Goal: Find contact information: Find contact information

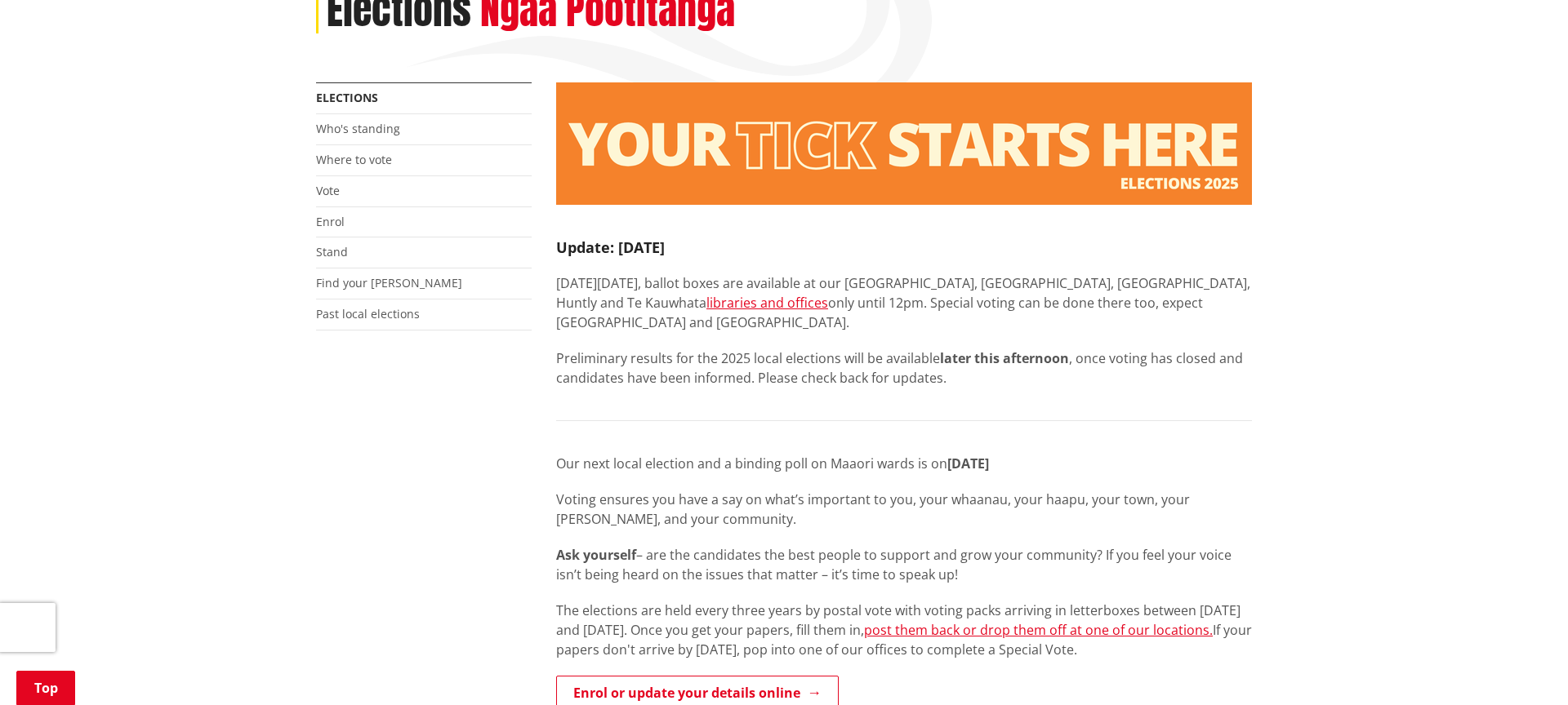
scroll to position [321, 0]
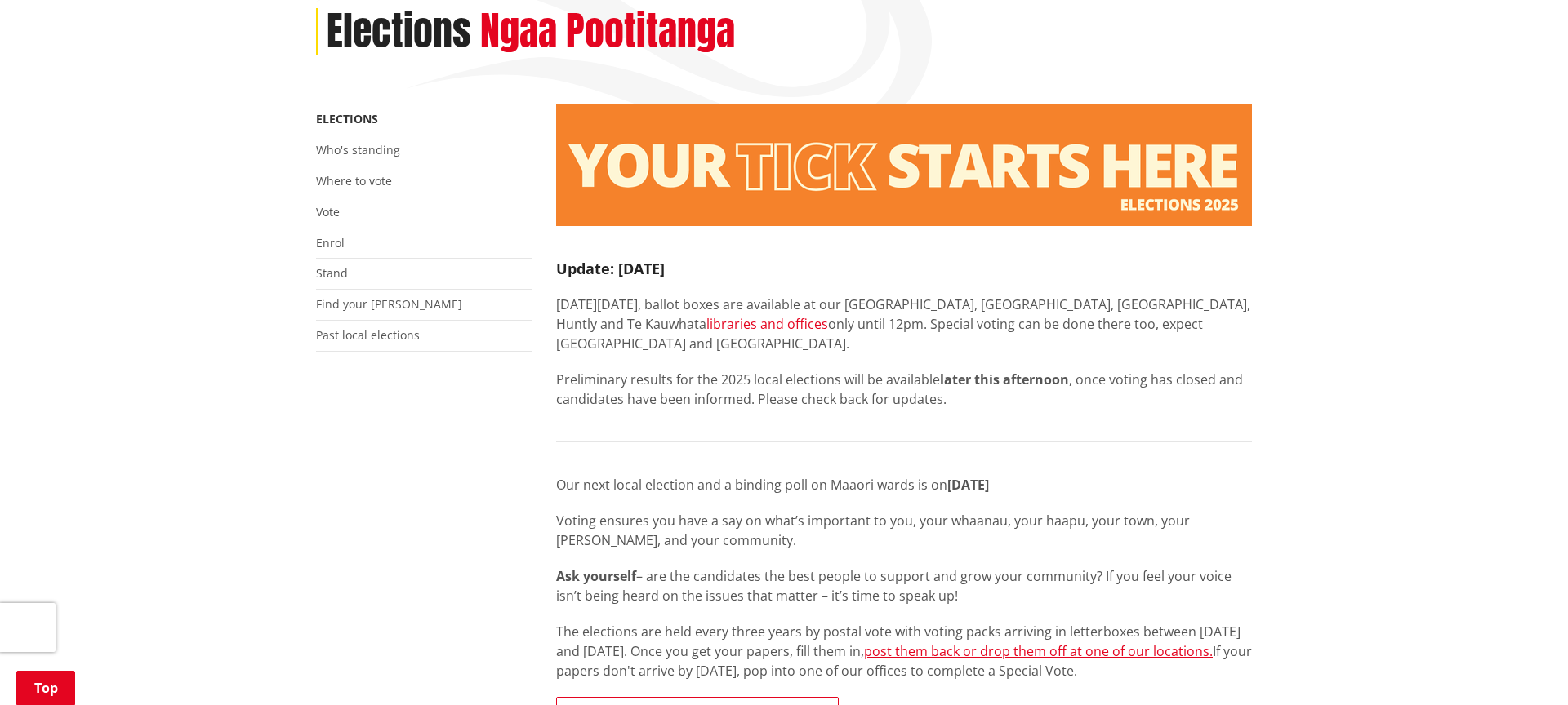
click at [706, 315] on link "libraries and offices" at bounding box center [767, 324] width 122 height 18
drag, startPoint x: 964, startPoint y: 257, endPoint x: 1056, endPoint y: 255, distance: 92.0
click at [1056, 295] on p "[DATE][DATE], ballot boxes are available at our [GEOGRAPHIC_DATA], [GEOGRAPHIC_…" at bounding box center [903, 324] width 695 height 59
click at [1006, 295] on p "[DATE][DATE], ballot boxes are available at our [GEOGRAPHIC_DATA], [GEOGRAPHIC_…" at bounding box center [903, 324] width 695 height 59
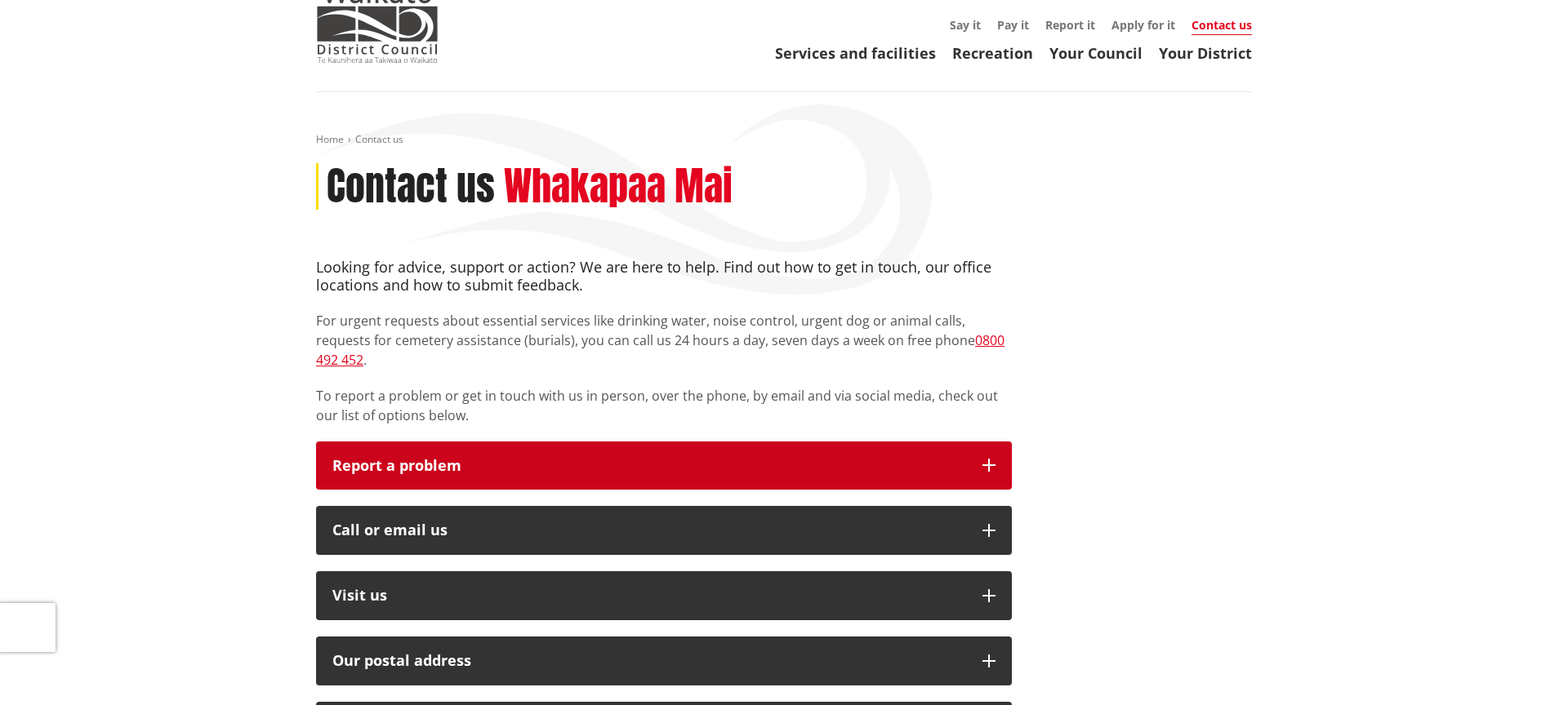
scroll to position [167, 0]
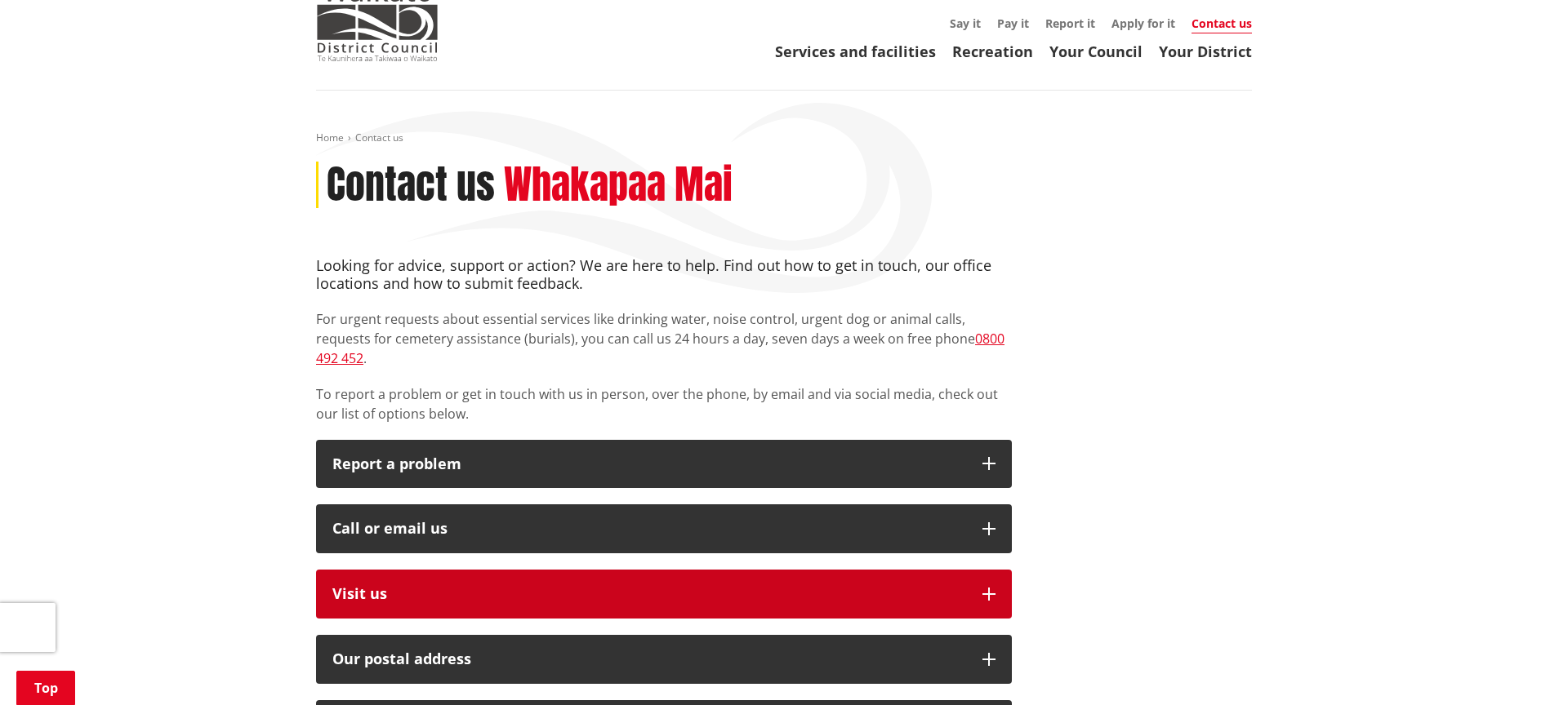
click at [865, 586] on p "Visit us" at bounding box center [649, 594] width 634 height 16
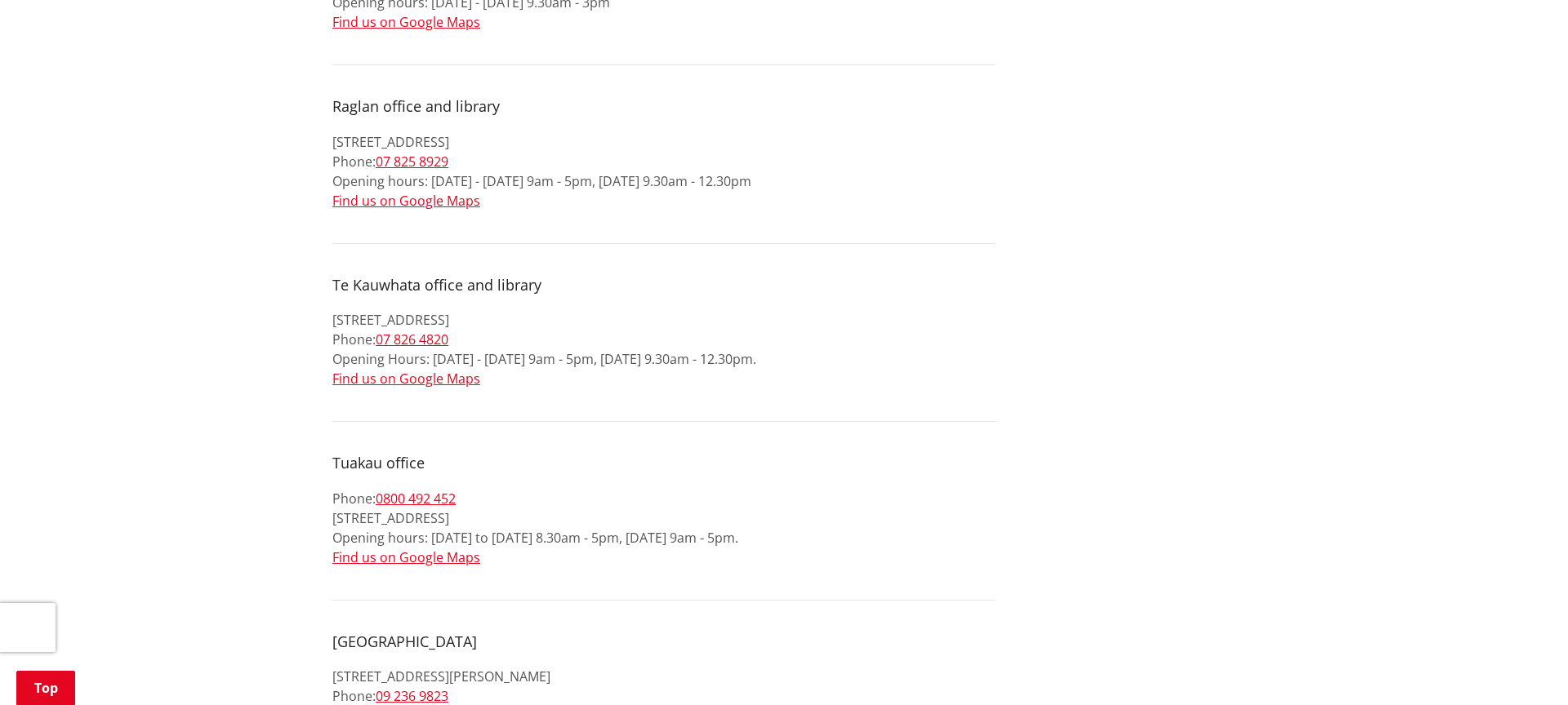
scroll to position [1662, 0]
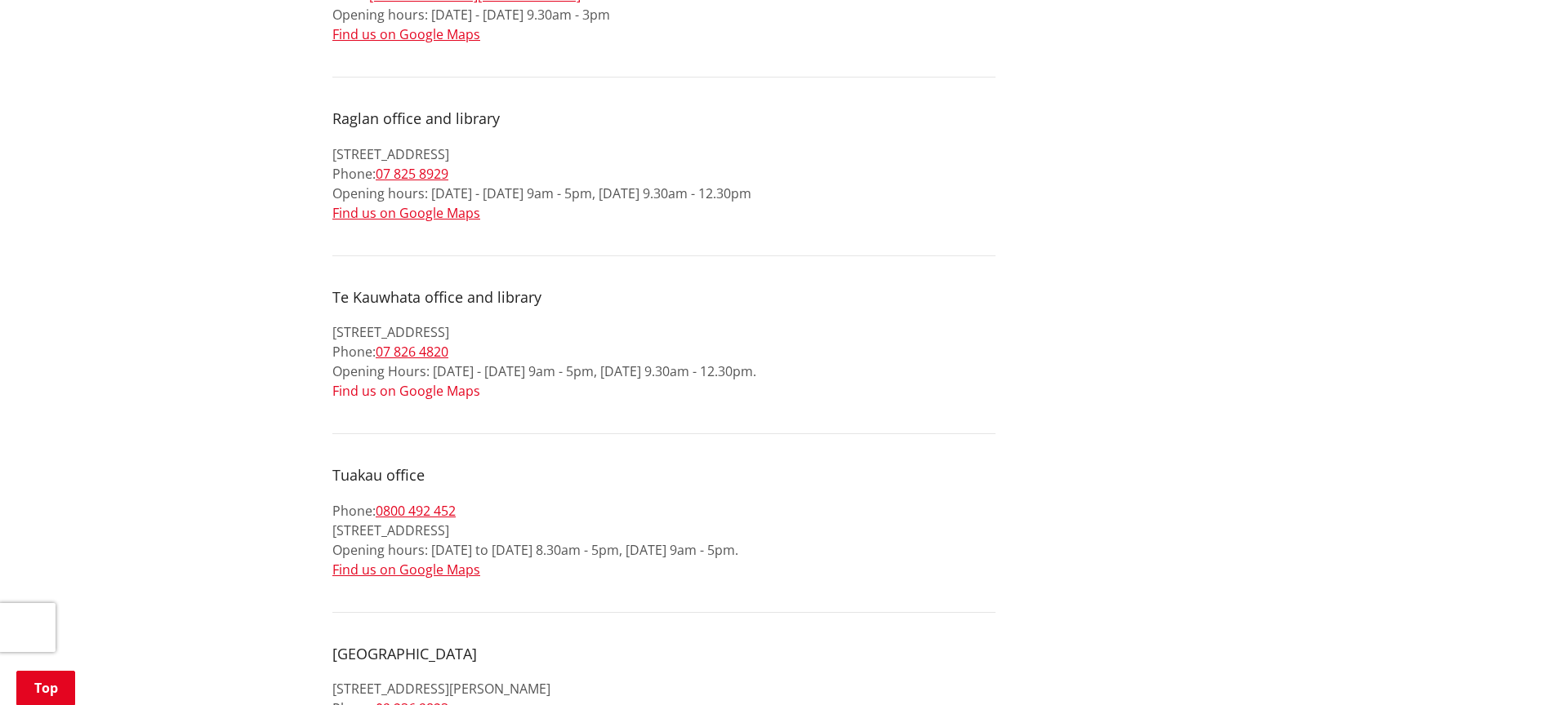
click at [453, 382] on link "Find us on Google Maps" at bounding box center [406, 391] width 147 height 18
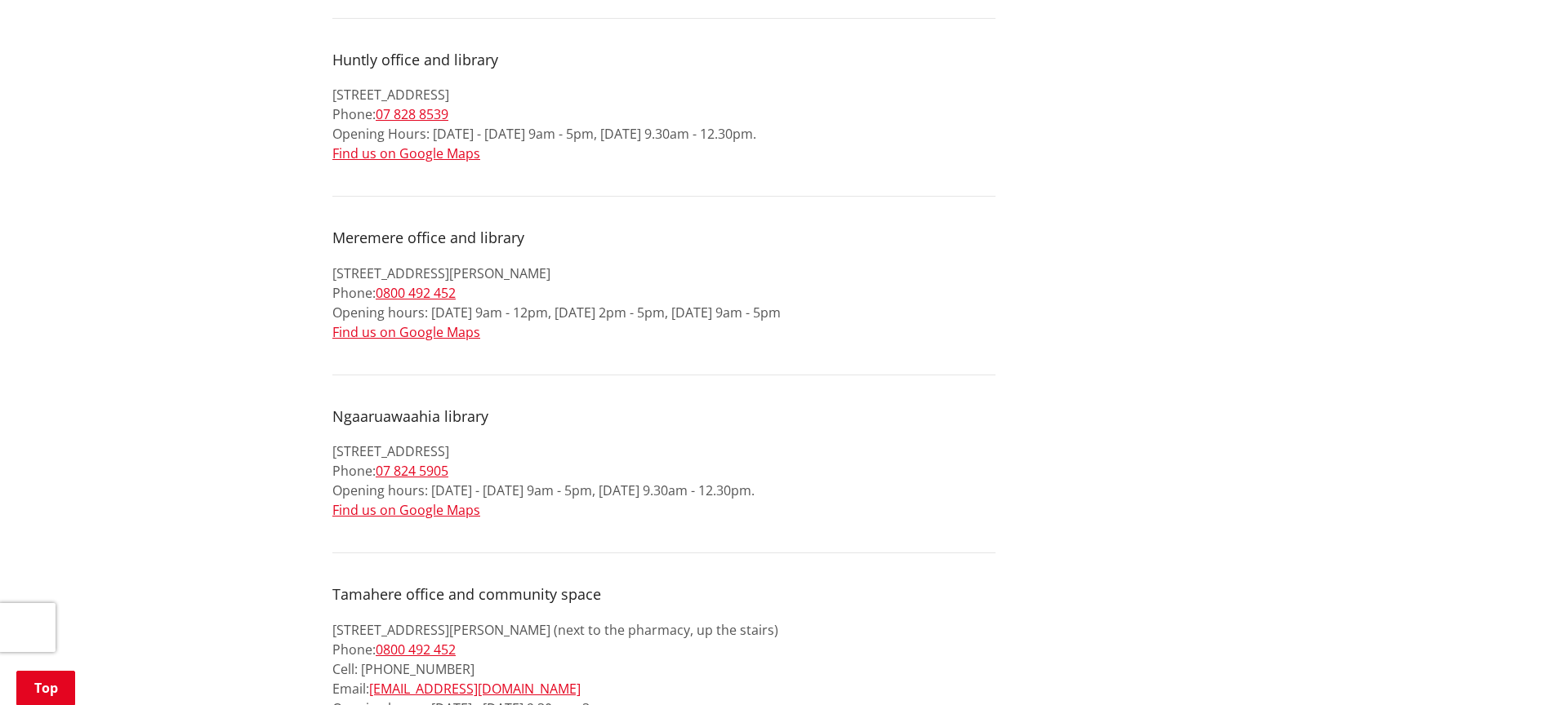
scroll to position [960, 0]
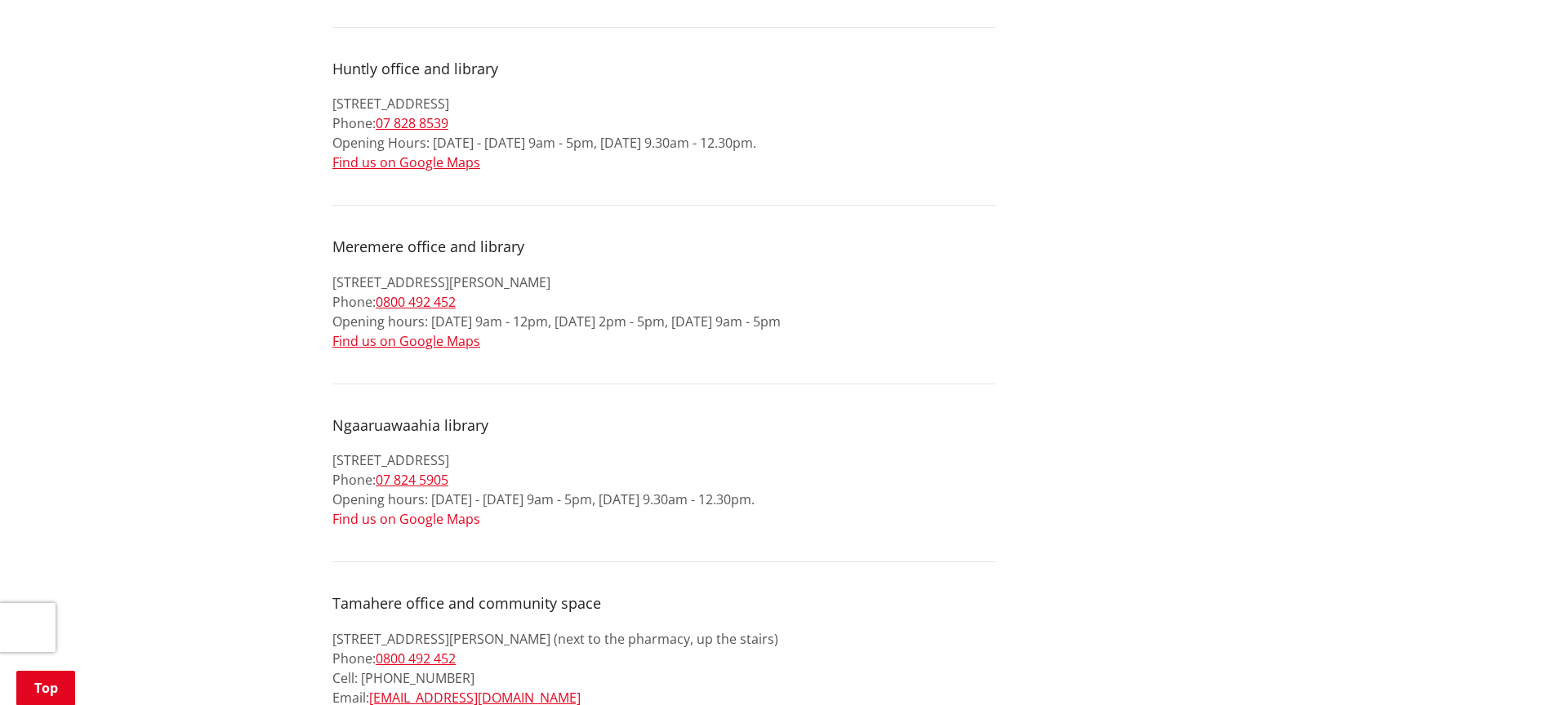
click at [425, 510] on link "Find us on Google Maps" at bounding box center [406, 519] width 147 height 18
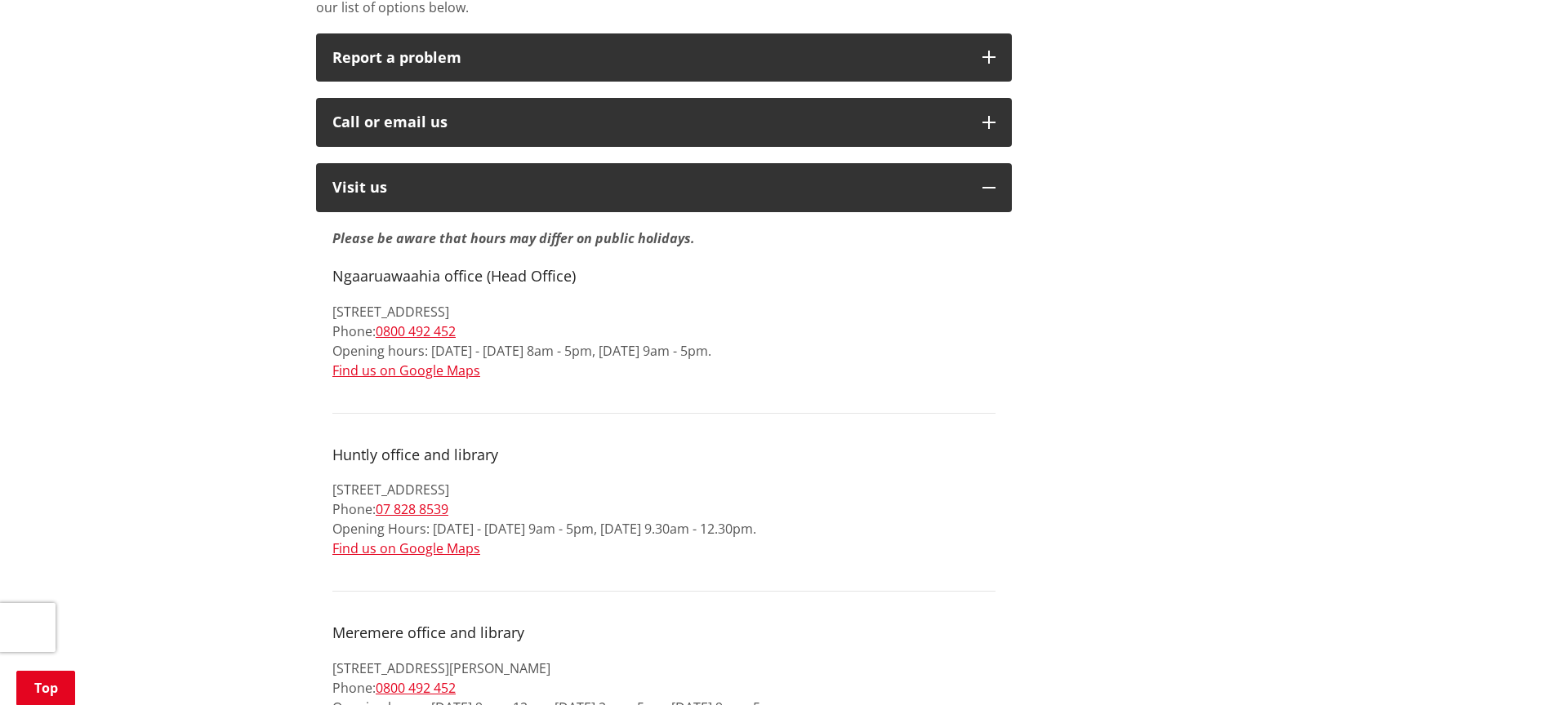
scroll to position [583, 0]
